Goal: Transaction & Acquisition: Purchase product/service

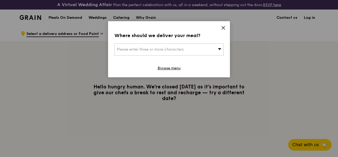
click at [224, 49] on div "Where should we deliver your meal? Please enter three or more characters Browse…" at bounding box center [169, 49] width 122 height 56
click at [219, 47] on icon at bounding box center [220, 49] width 4 height 4
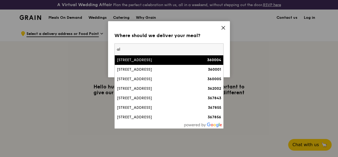
type input "a"
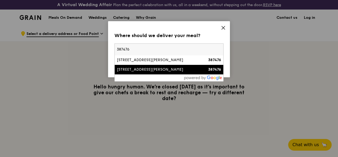
type input "387476"
click at [149, 70] on div "[STREET_ADDRESS][PERSON_NAME]" at bounding box center [156, 69] width 78 height 5
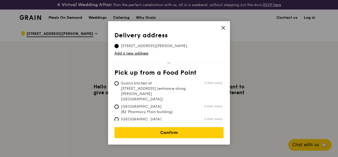
click at [147, 85] on span "Grain's kitchen at [STREET_ADDRESS] (entrance along [PERSON_NAME][GEOGRAPHIC_DA…" at bounding box center [153, 91] width 79 height 21
click at [119, 85] on input "Grain's kitchen at [STREET_ADDRESS] (entrance along [PERSON_NAME][GEOGRAPHIC_DA…" at bounding box center [116, 83] width 4 height 4
radio input "true"
click at [145, 85] on span "Grain's kitchen at [STREET_ADDRESS] (entrance along [PERSON_NAME][GEOGRAPHIC_DA…" at bounding box center [153, 91] width 79 height 21
click at [119, 85] on input "Grain's kitchen at [STREET_ADDRESS] (entrance along [PERSON_NAME][GEOGRAPHIC_DA…" at bounding box center [116, 83] width 4 height 4
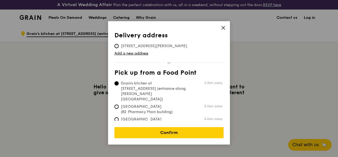
click at [119, 47] on span "[STREET_ADDRESS][PERSON_NAME]" at bounding box center [153, 45] width 79 height 5
click at [119, 47] on input "[STREET_ADDRESS][PERSON_NAME]" at bounding box center [116, 46] width 4 height 4
radio input "true"
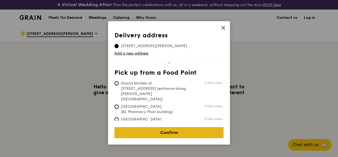
click at [157, 127] on link "Confirm" at bounding box center [168, 132] width 109 height 11
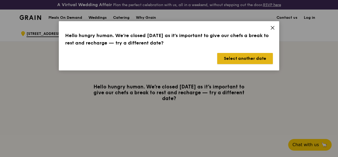
click at [259, 56] on button "Select another date" at bounding box center [245, 58] width 56 height 11
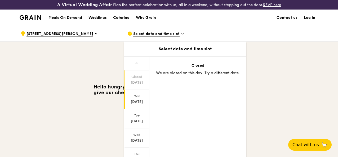
click at [136, 98] on div "Mon" at bounding box center [137, 96] width 24 height 4
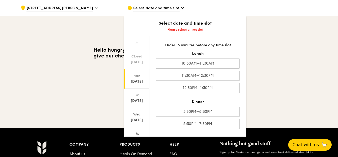
scroll to position [37, 0]
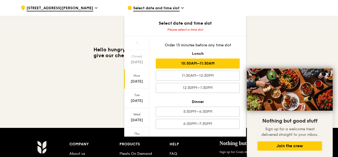
click at [224, 60] on div "10:30AM–11:30AM" at bounding box center [198, 64] width 84 height 10
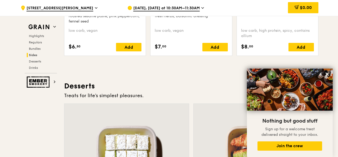
scroll to position [1360, 0]
